Goal: Check status

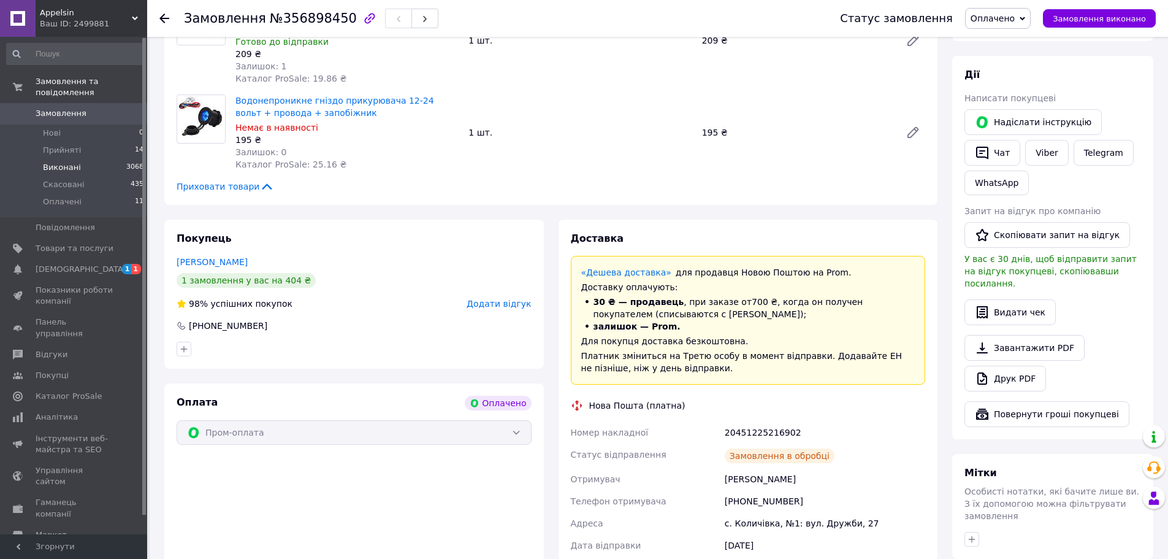
scroll to position [491, 0]
click at [76, 159] on li "Виконані 3068" at bounding box center [75, 167] width 151 height 17
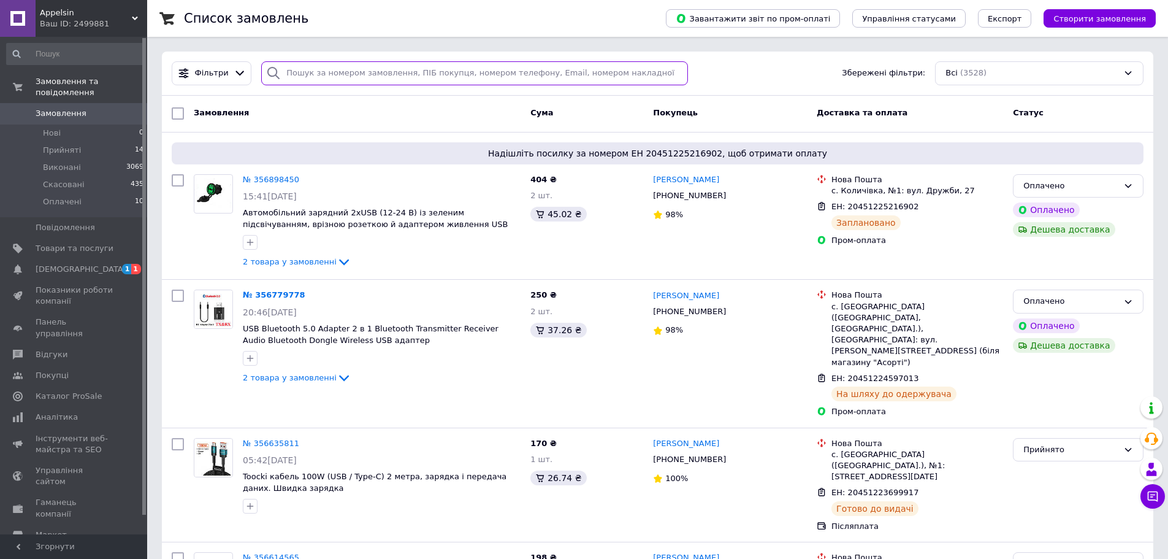
click at [363, 70] on input "search" at bounding box center [474, 73] width 427 height 24
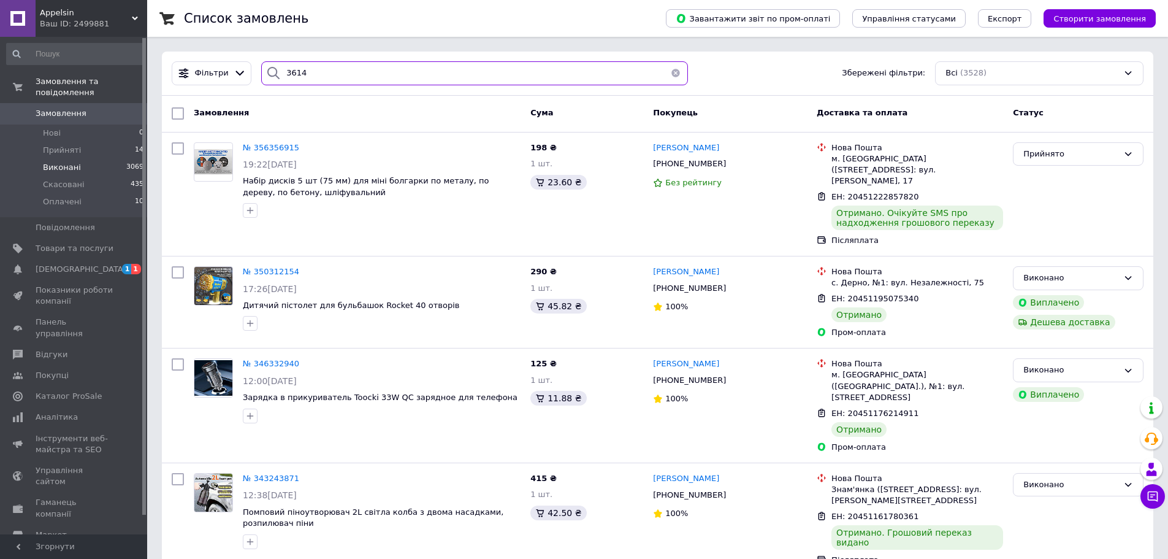
type input "3614"
click at [78, 159] on li "Виконані 3069" at bounding box center [75, 167] width 151 height 17
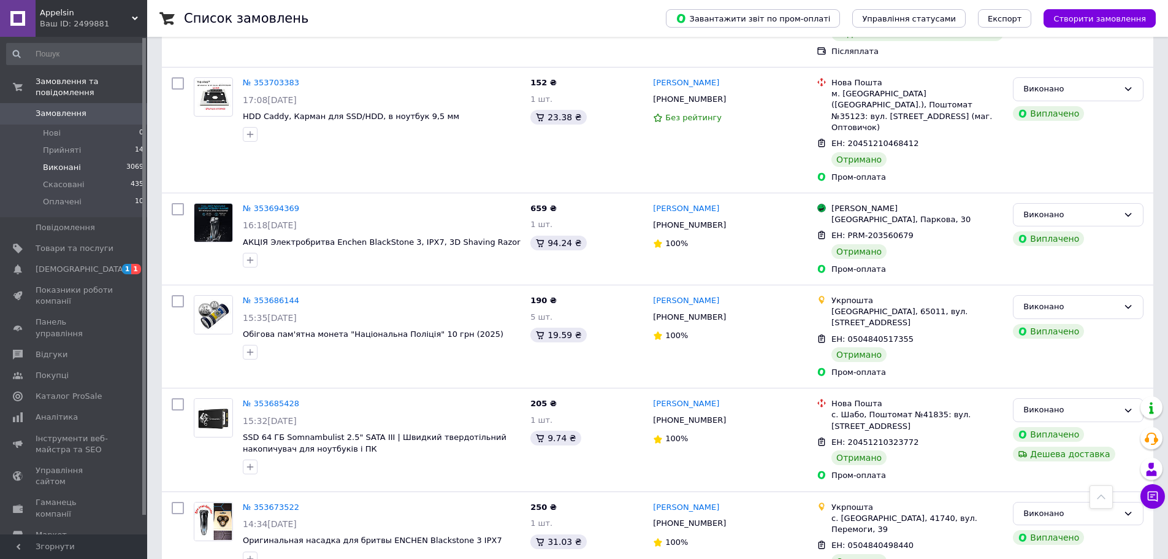
scroll to position [6255, 0]
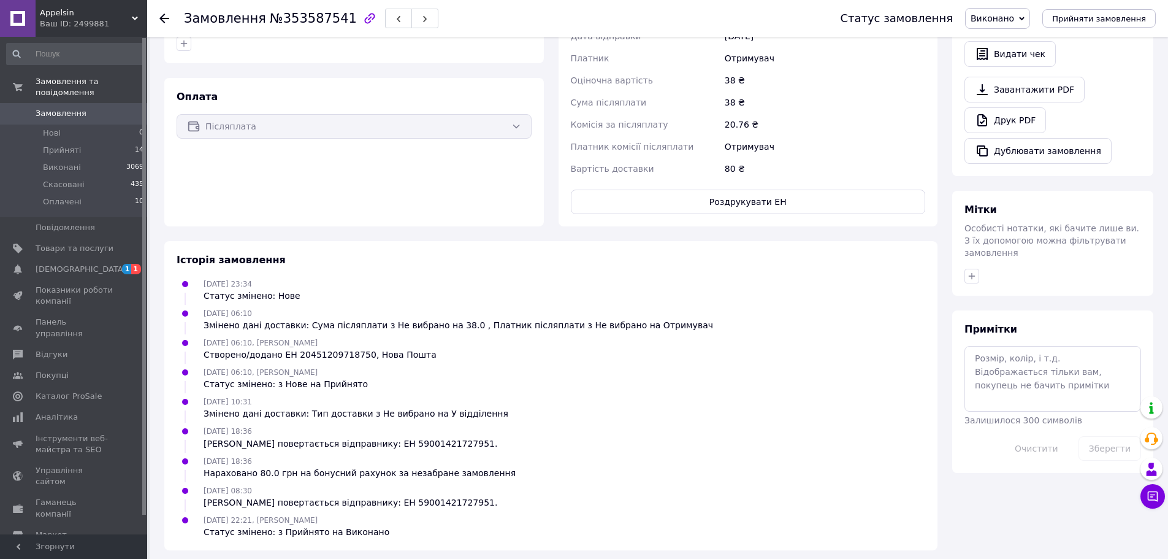
scroll to position [457, 0]
